Goal: Information Seeking & Learning: Learn about a topic

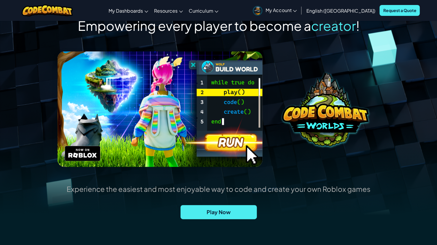
scroll to position [33, 0]
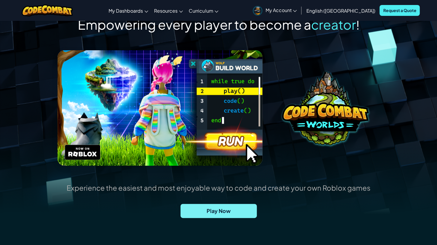
click at [213, 209] on span "Play Now" at bounding box center [219, 211] width 76 height 14
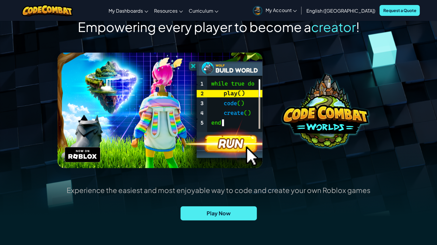
scroll to position [0, 0]
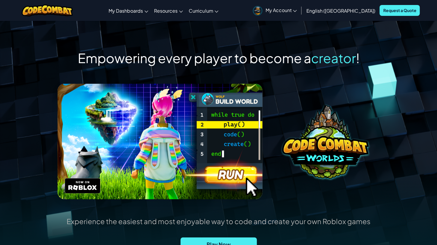
click at [297, 11] on span "My Account" at bounding box center [280, 10] width 31 height 6
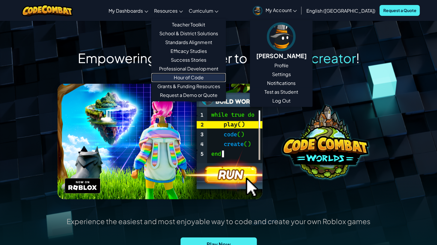
click at [217, 77] on link "Hour of Code" at bounding box center [188, 77] width 74 height 9
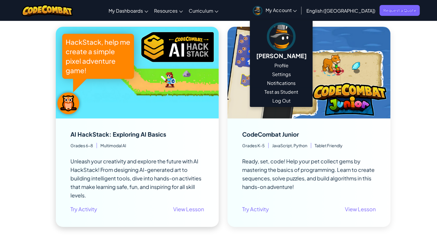
scroll to position [83, 0]
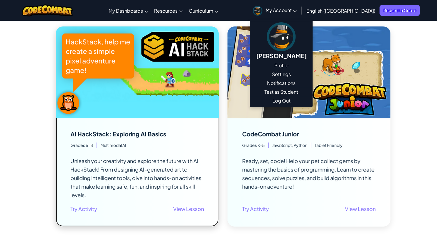
click at [187, 163] on span "Unleash your creativity and explore the future with AI HackStack! From designin…" at bounding box center [135, 177] width 131 height 41
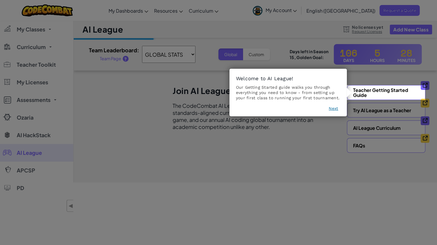
click at [334, 108] on button "Next" at bounding box center [333, 108] width 9 height 6
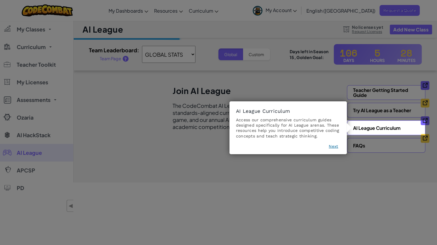
click at [335, 148] on button "Next" at bounding box center [333, 146] width 9 height 6
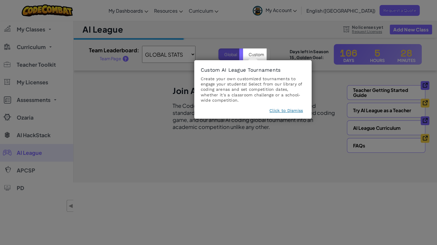
click at [286, 110] on button "Click to Dismiss" at bounding box center [285, 110] width 33 height 6
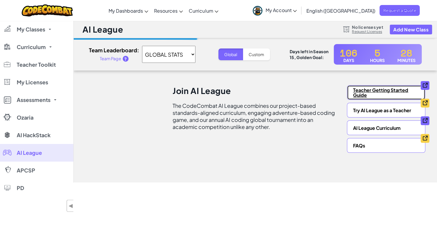
click at [374, 89] on link "Teacher Getting Started Guide" at bounding box center [386, 92] width 78 height 15
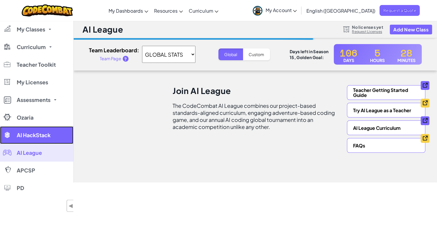
click at [24, 138] on link "AI HackStack" at bounding box center [36, 135] width 73 height 18
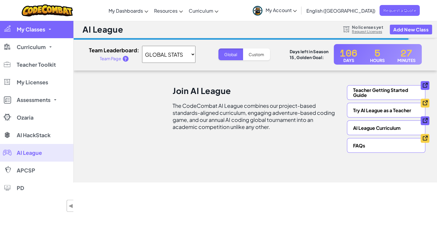
click at [31, 30] on span "My Classes" at bounding box center [31, 29] width 28 height 5
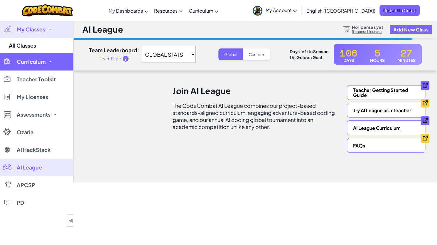
click at [32, 61] on span "Curriculum" at bounding box center [31, 61] width 29 height 5
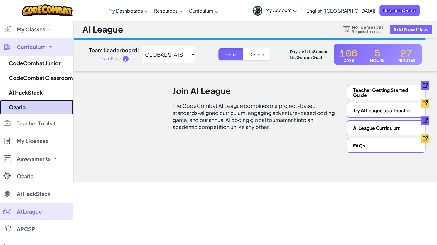
click at [29, 108] on link "Ozaria" at bounding box center [36, 107] width 73 height 15
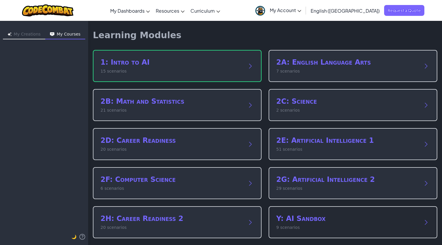
click at [290, 230] on p "9 scenarios" at bounding box center [347, 227] width 142 height 6
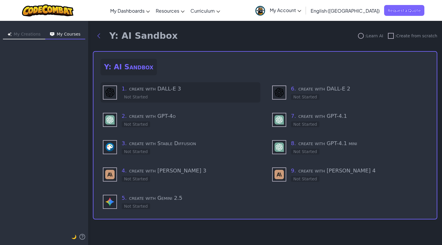
click at [150, 92] on h3 "1 . create with DALL-E 3" at bounding box center [190, 89] width 136 height 8
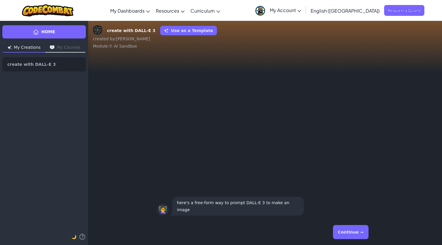
click at [353, 231] on button "Continue →" at bounding box center [351, 232] width 36 height 14
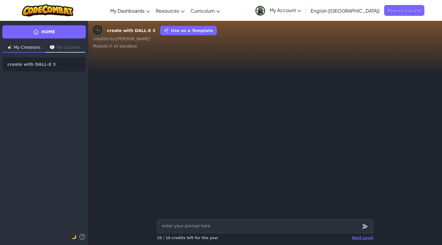
type textarea "x"
